Goal: Transaction & Acquisition: Purchase product/service

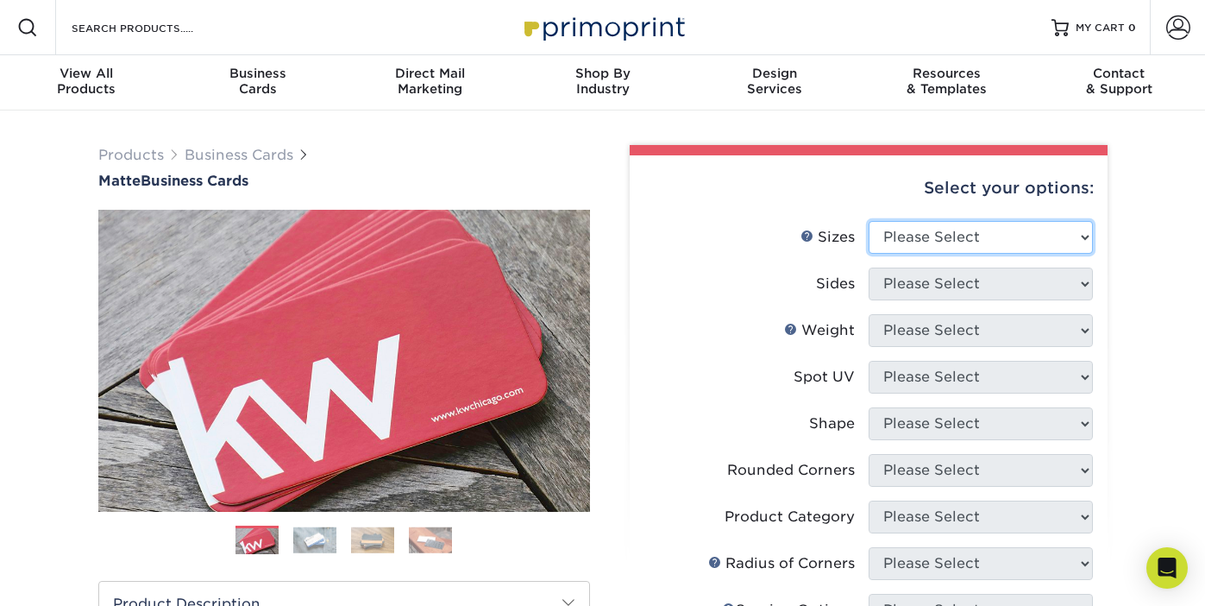
select select "2.00x3.50"
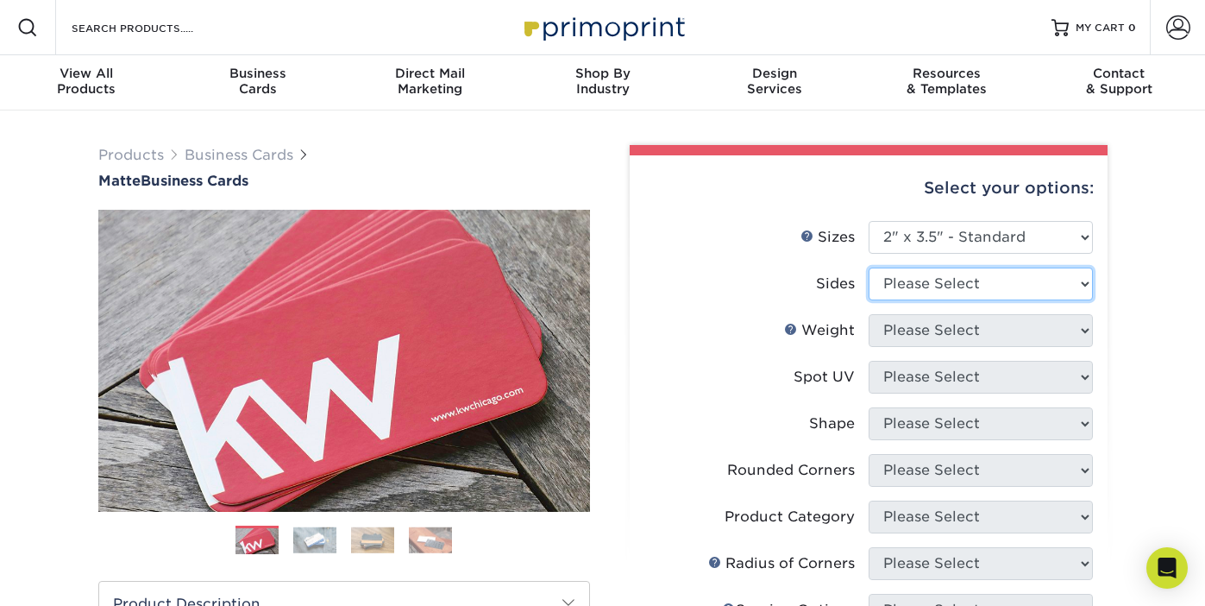
select select "13abbda7-1d64-4f25-8bb2-c179b224825d"
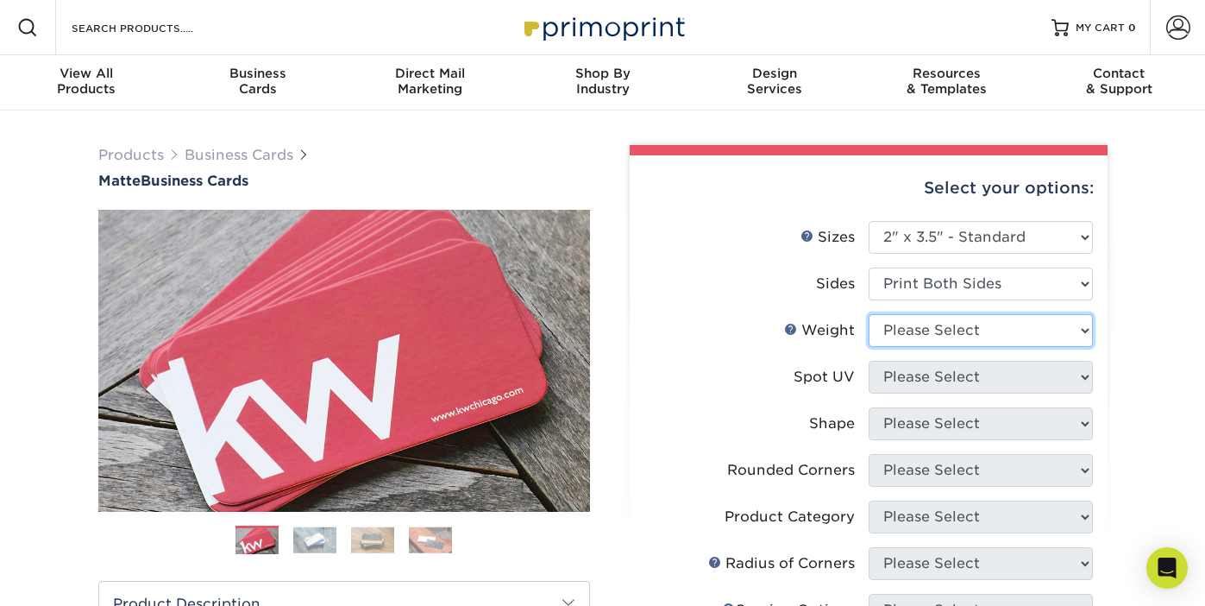
select select "16PT"
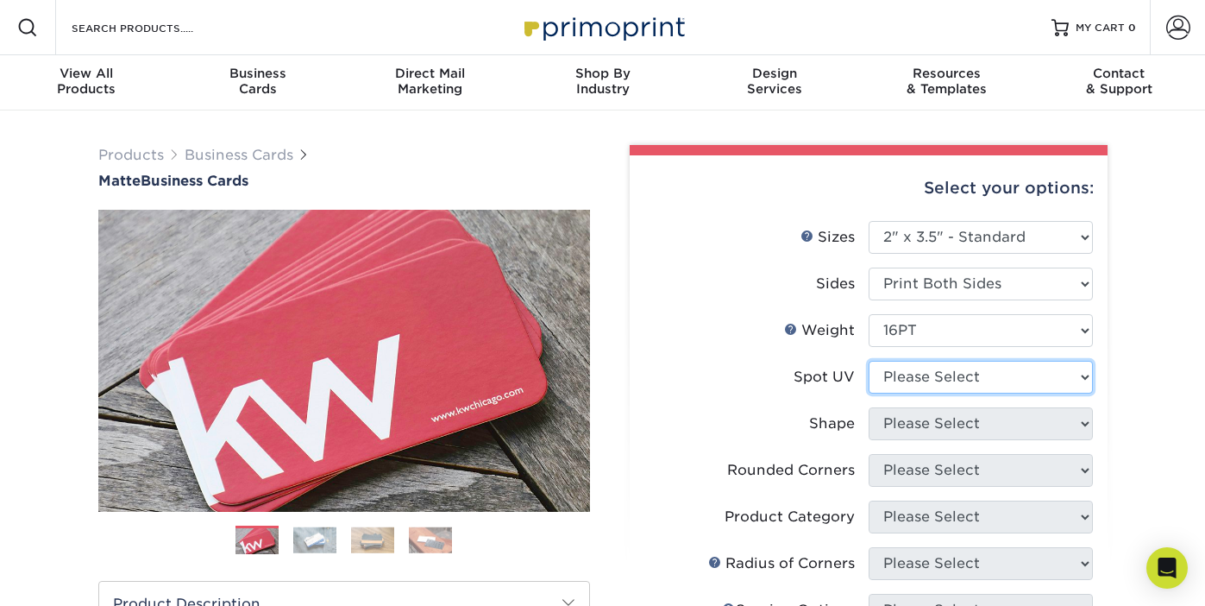
select select "3"
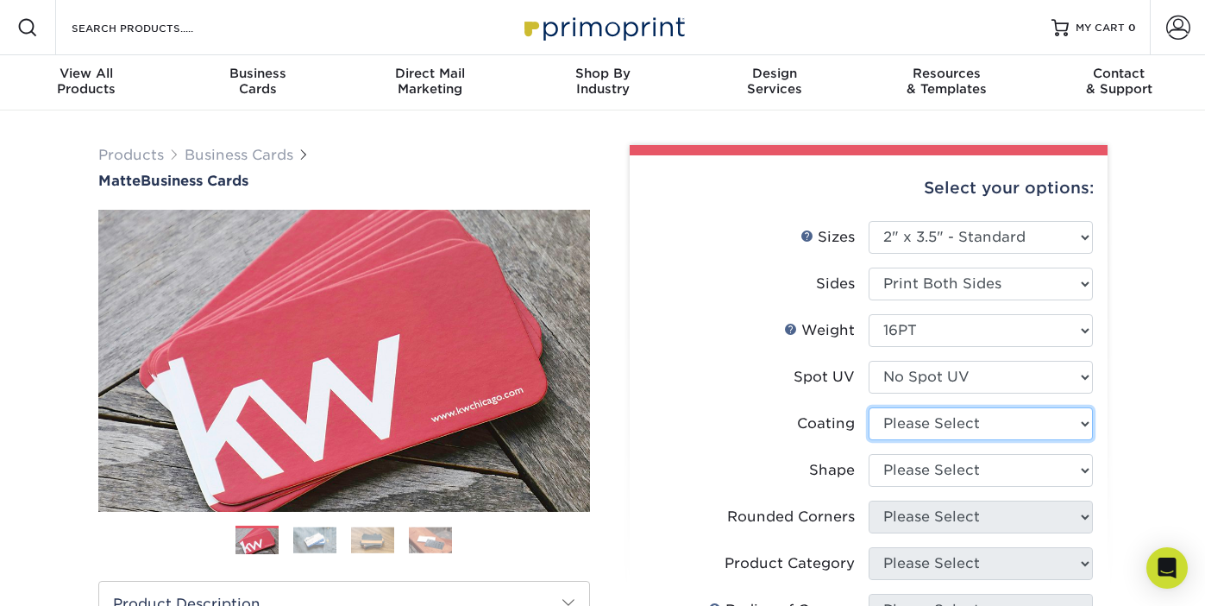
select select "121bb7b5-3b4d-429f-bd8d-bbf80e953313"
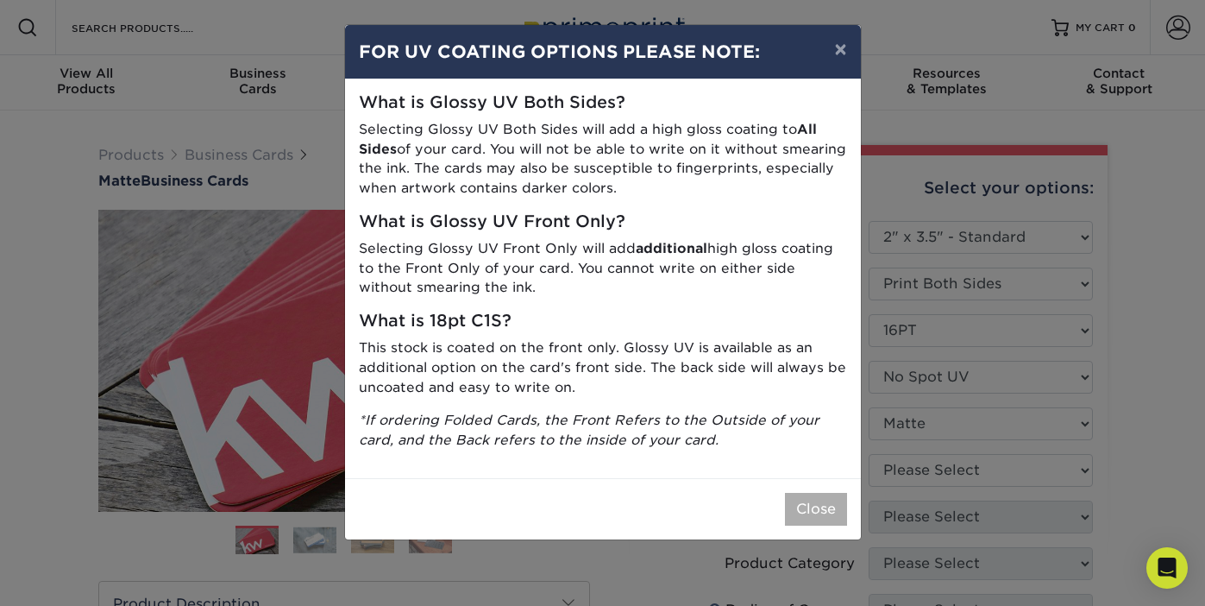
click at [821, 494] on button "Close" at bounding box center [816, 509] width 62 height 33
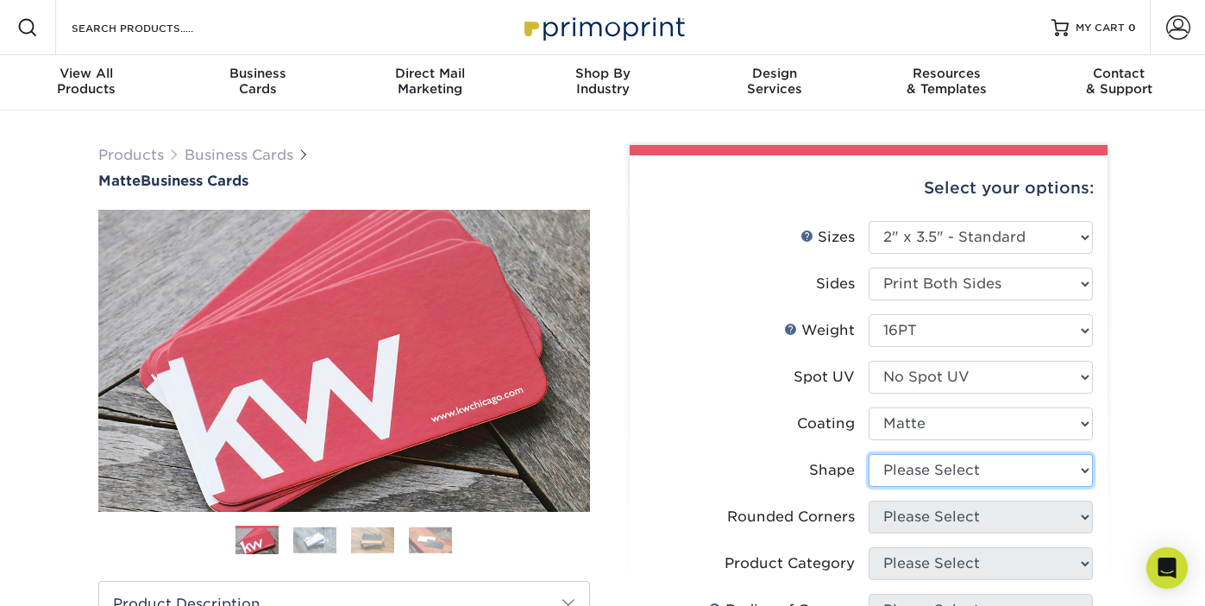
select select "standard"
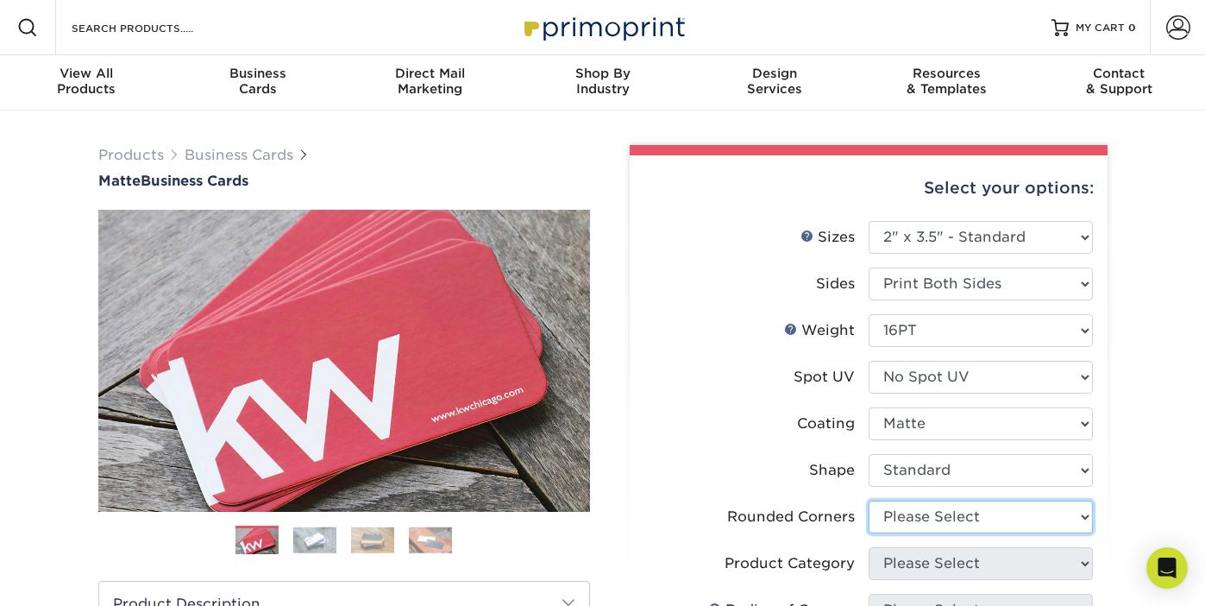
select select "0"
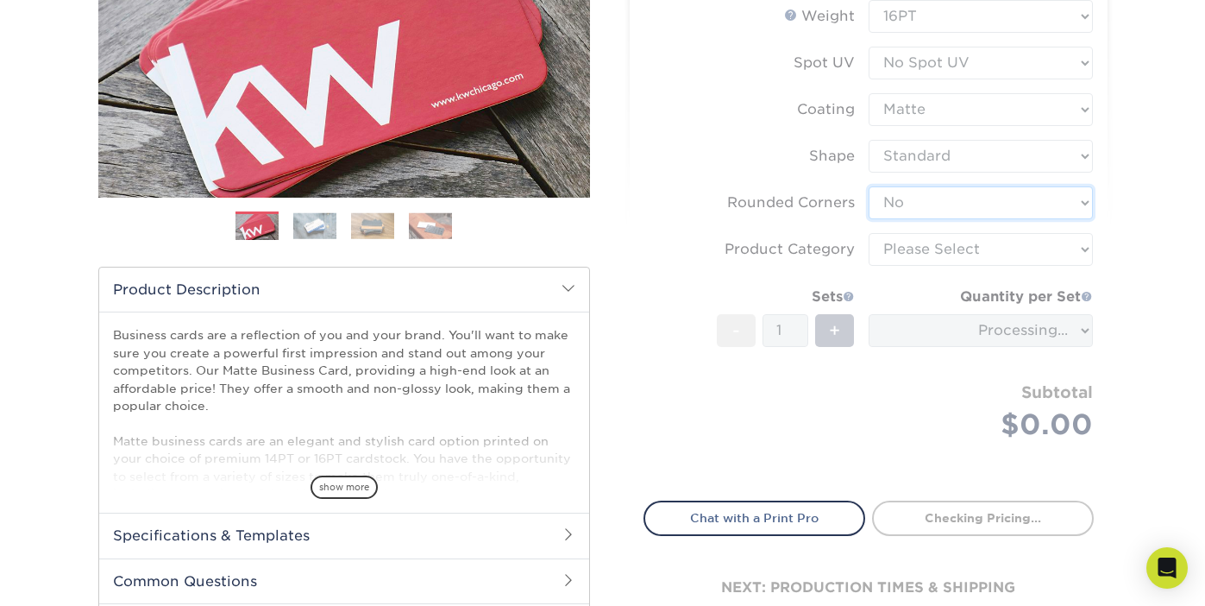
scroll to position [315, 0]
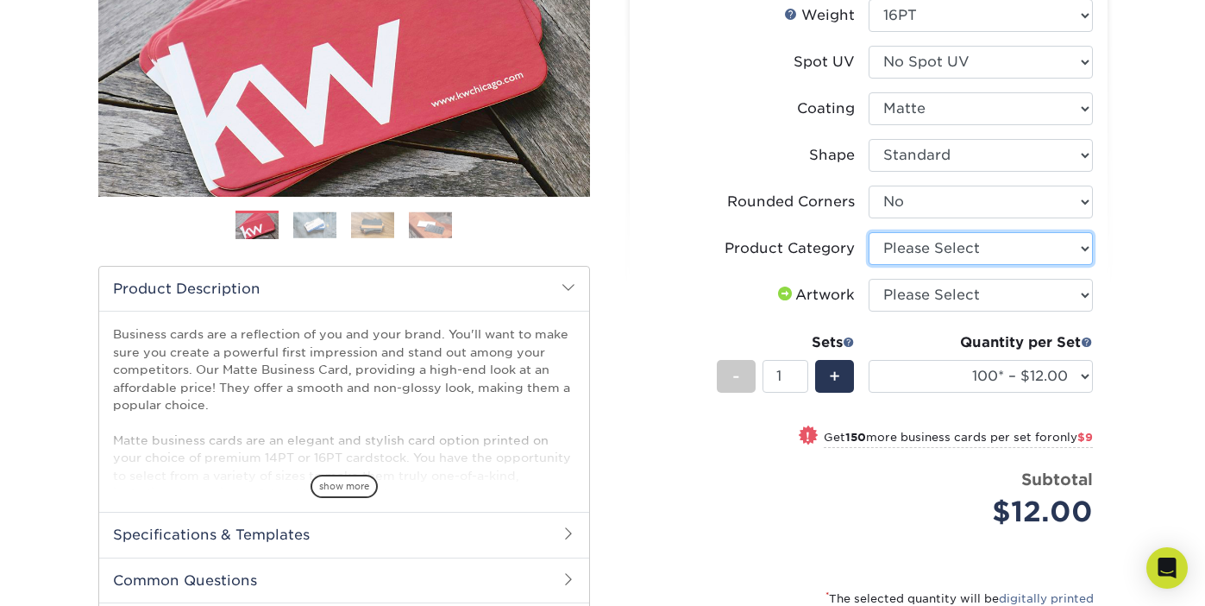
select select "3b5148f1-0588-4f88-a218-97bcfdce65c1"
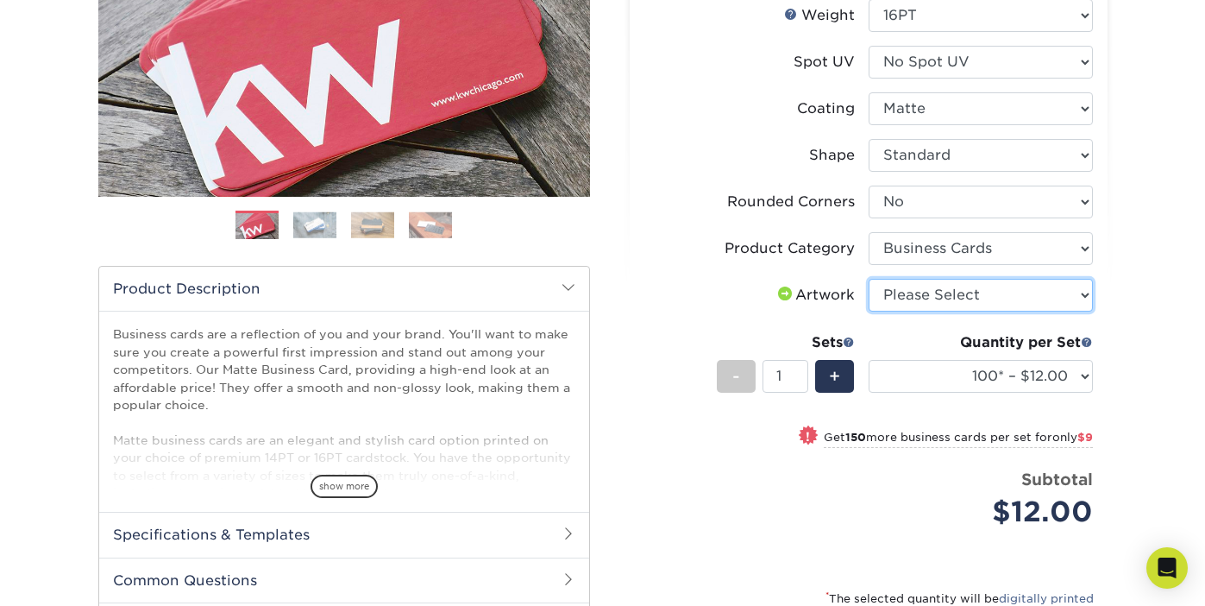
select select "upload"
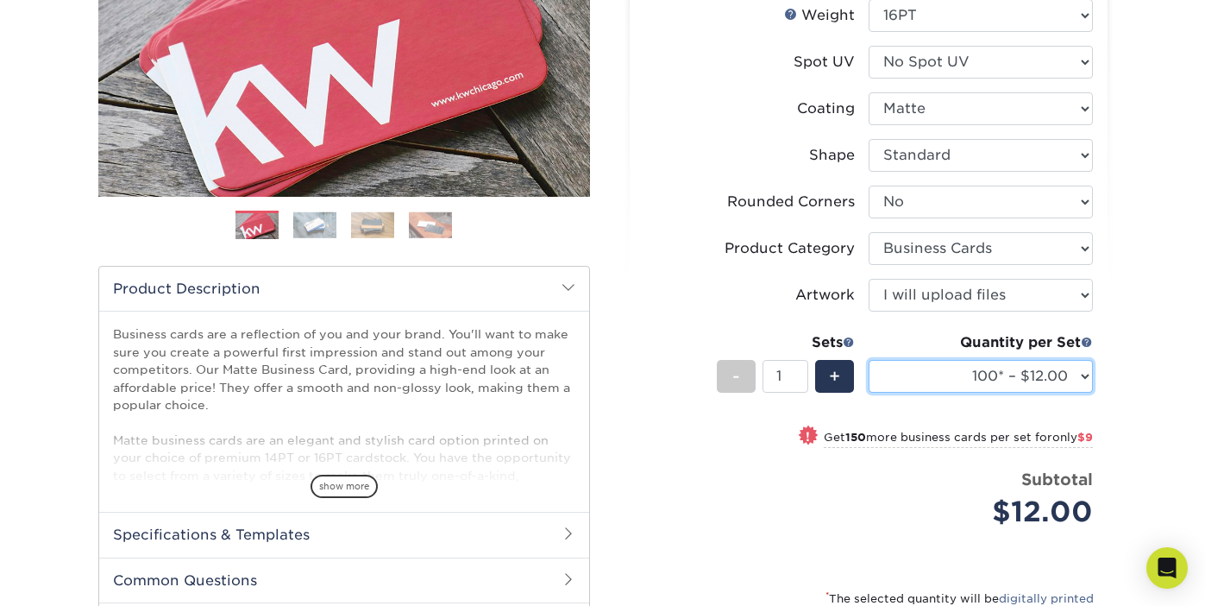
select select "250* – $21.00"
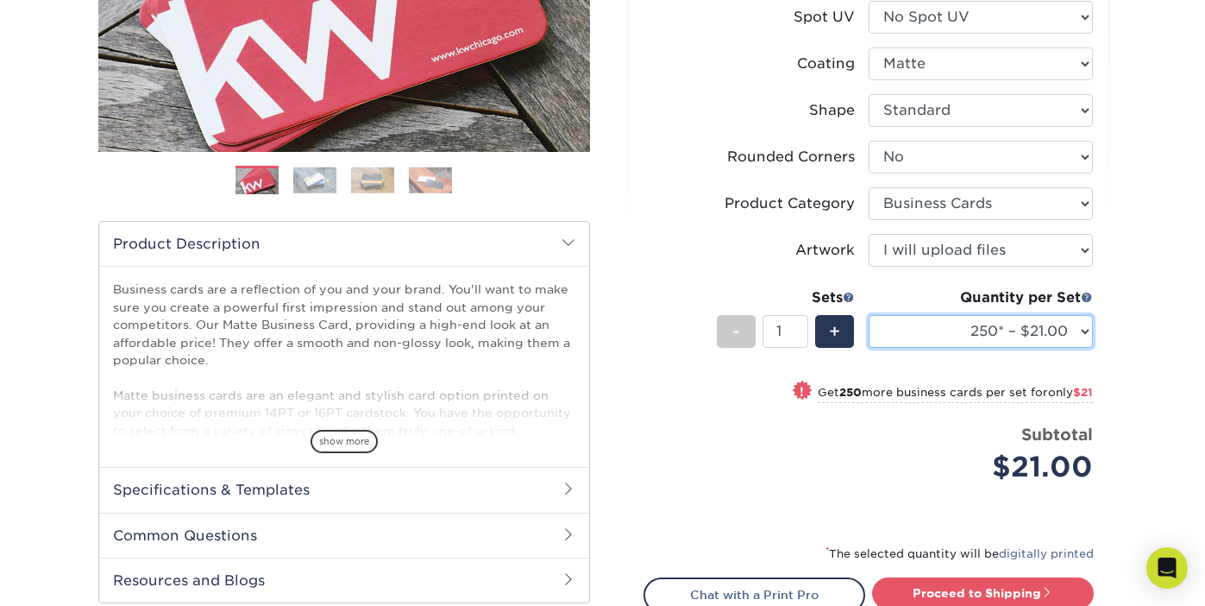
scroll to position [377, 0]
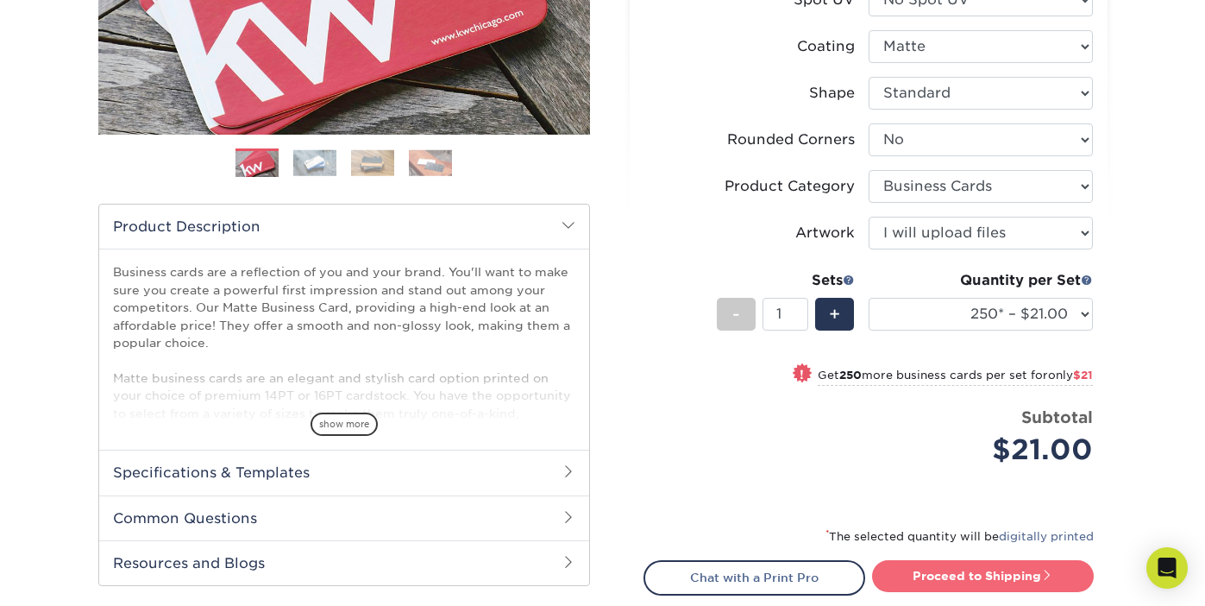
click at [1015, 570] on link "Proceed to Shipping" at bounding box center [983, 575] width 222 height 31
type input "Set 1"
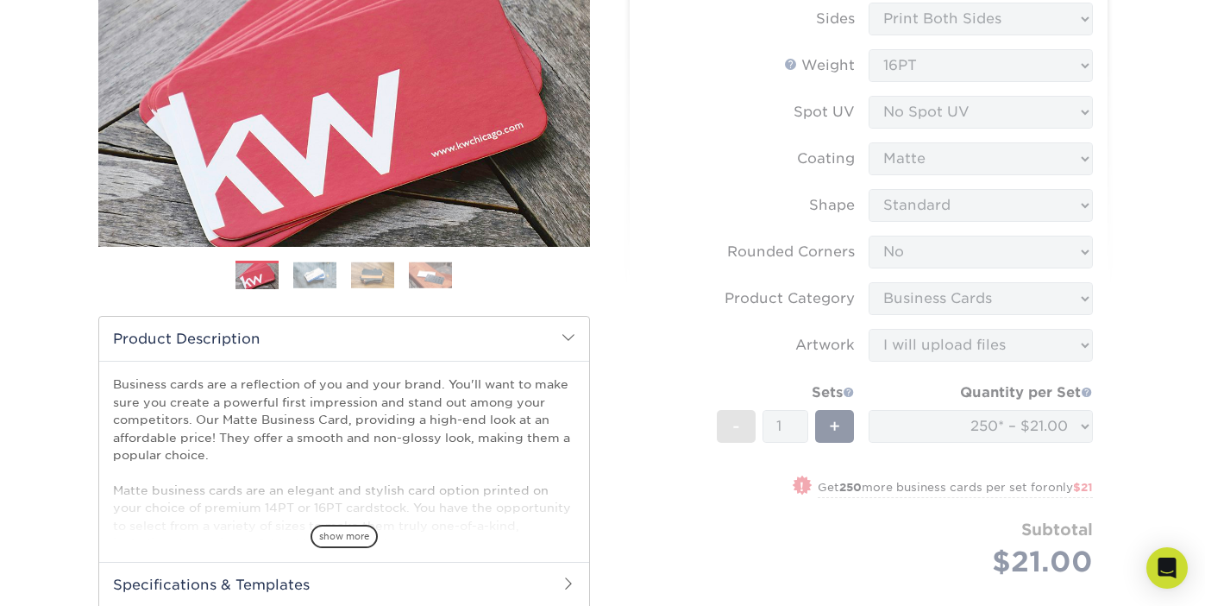
scroll to position [268, 0]
